Goal: Find specific page/section: Find specific page/section

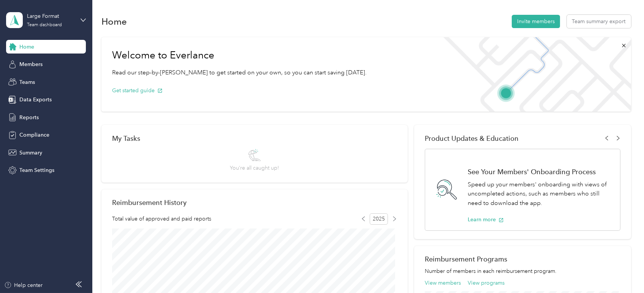
click at [44, 127] on div "Home Members Teams Data Exports Reports Compliance Summary Team Settings" at bounding box center [46, 108] width 80 height 137
click at [41, 136] on span "Compliance" at bounding box center [34, 135] width 30 height 8
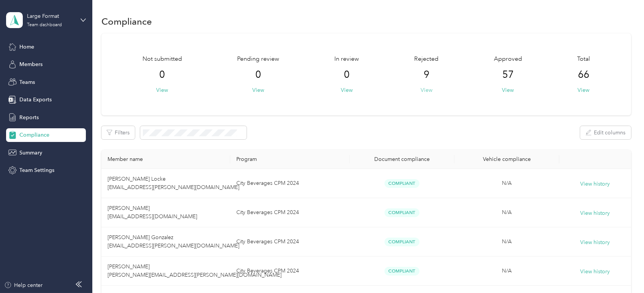
click at [427, 90] on button "View" at bounding box center [426, 90] width 12 height 8
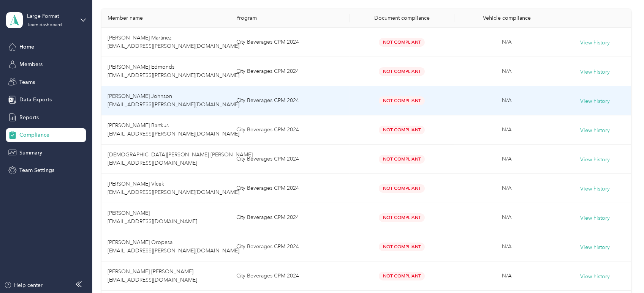
scroll to position [126, 0]
